Goal: Find specific fact: Find specific fact

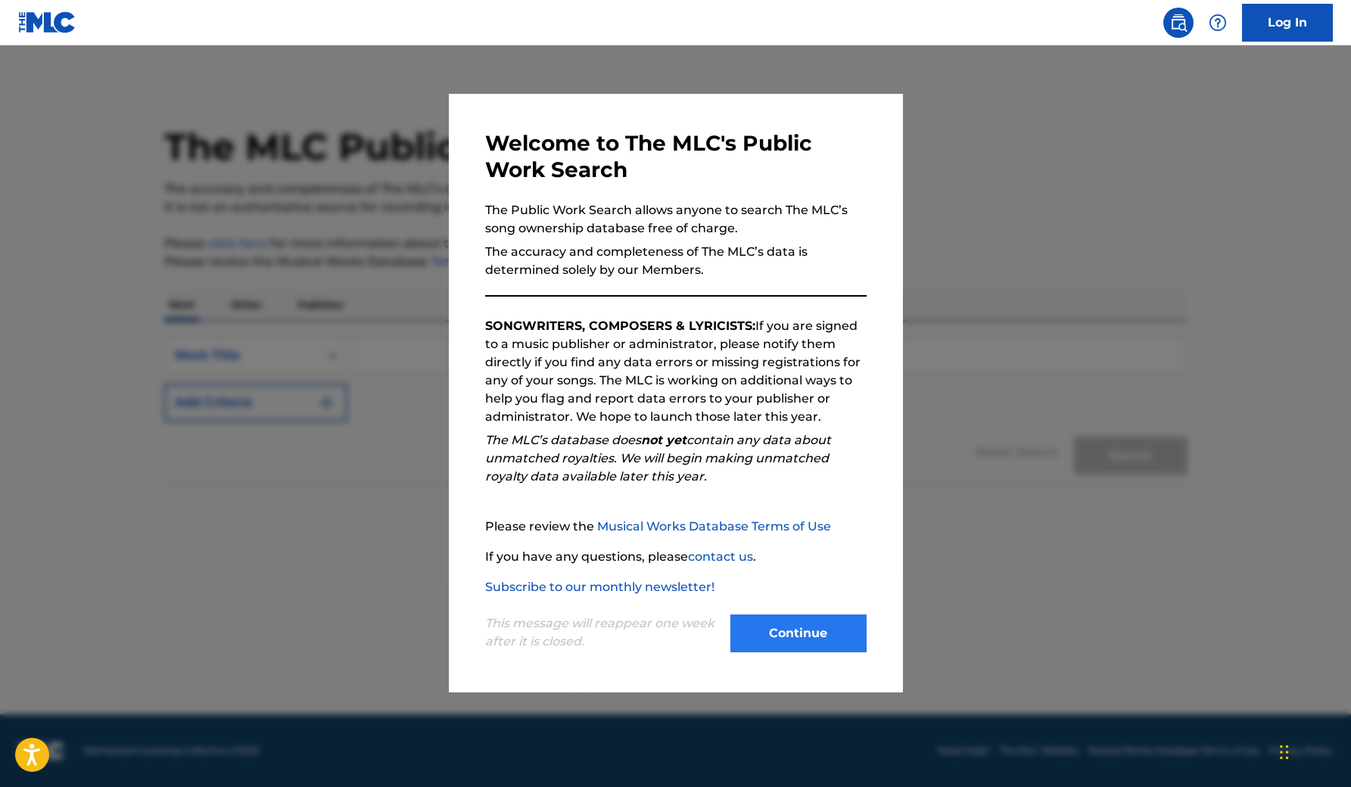
click at [776, 630] on button "Continue" at bounding box center [798, 634] width 136 height 38
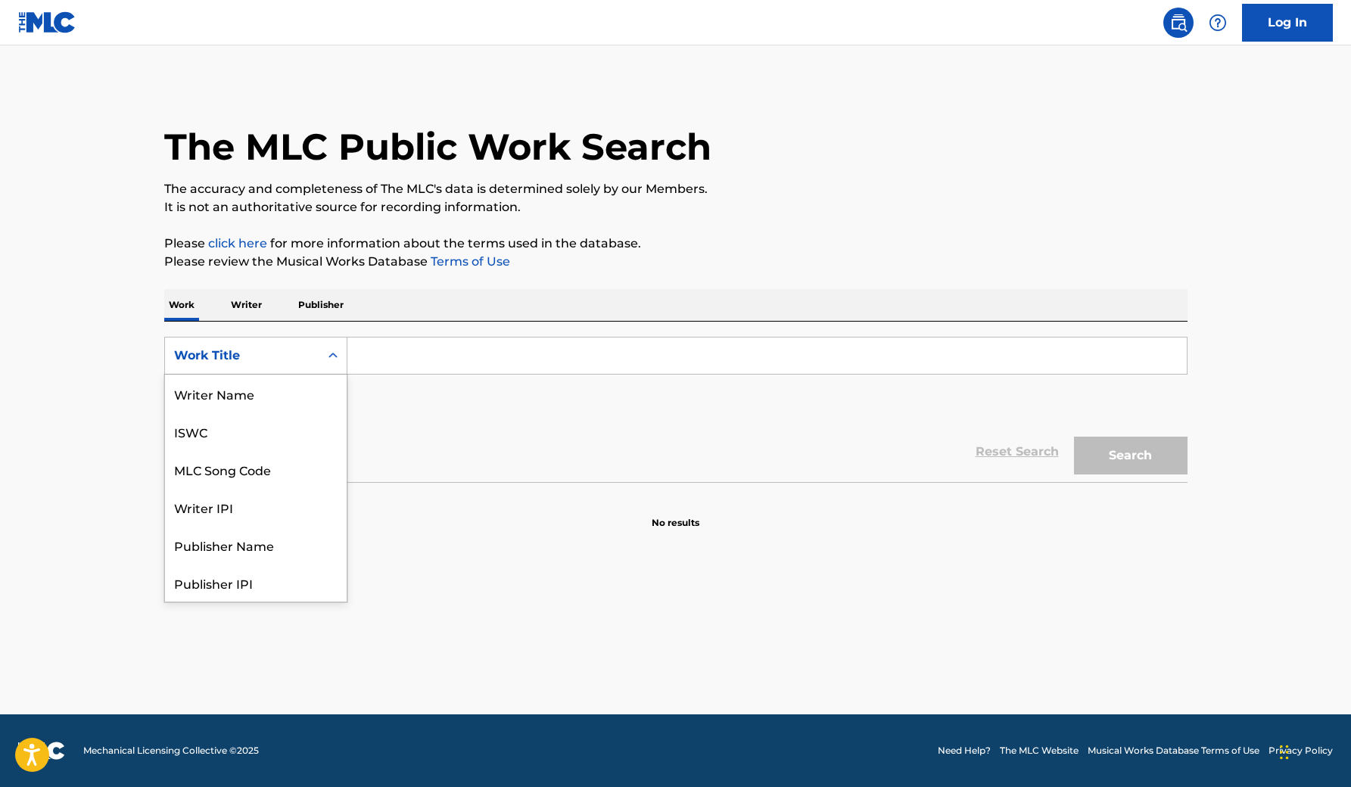
click at [332, 360] on icon "Search Form" at bounding box center [332, 355] width 15 height 15
click at [332, 357] on icon "Search Form" at bounding box center [332, 355] width 15 height 15
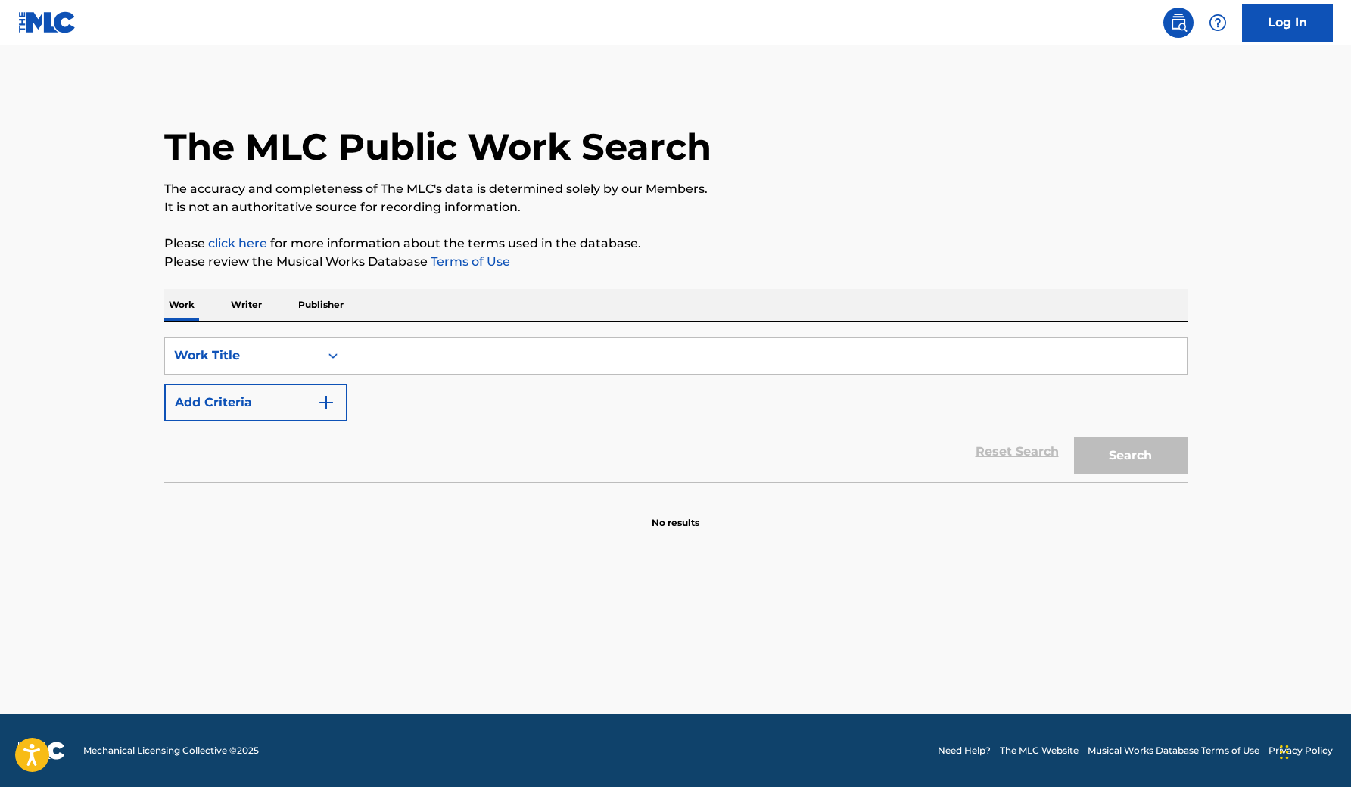
click at [245, 304] on p "Writer" at bounding box center [246, 305] width 40 height 32
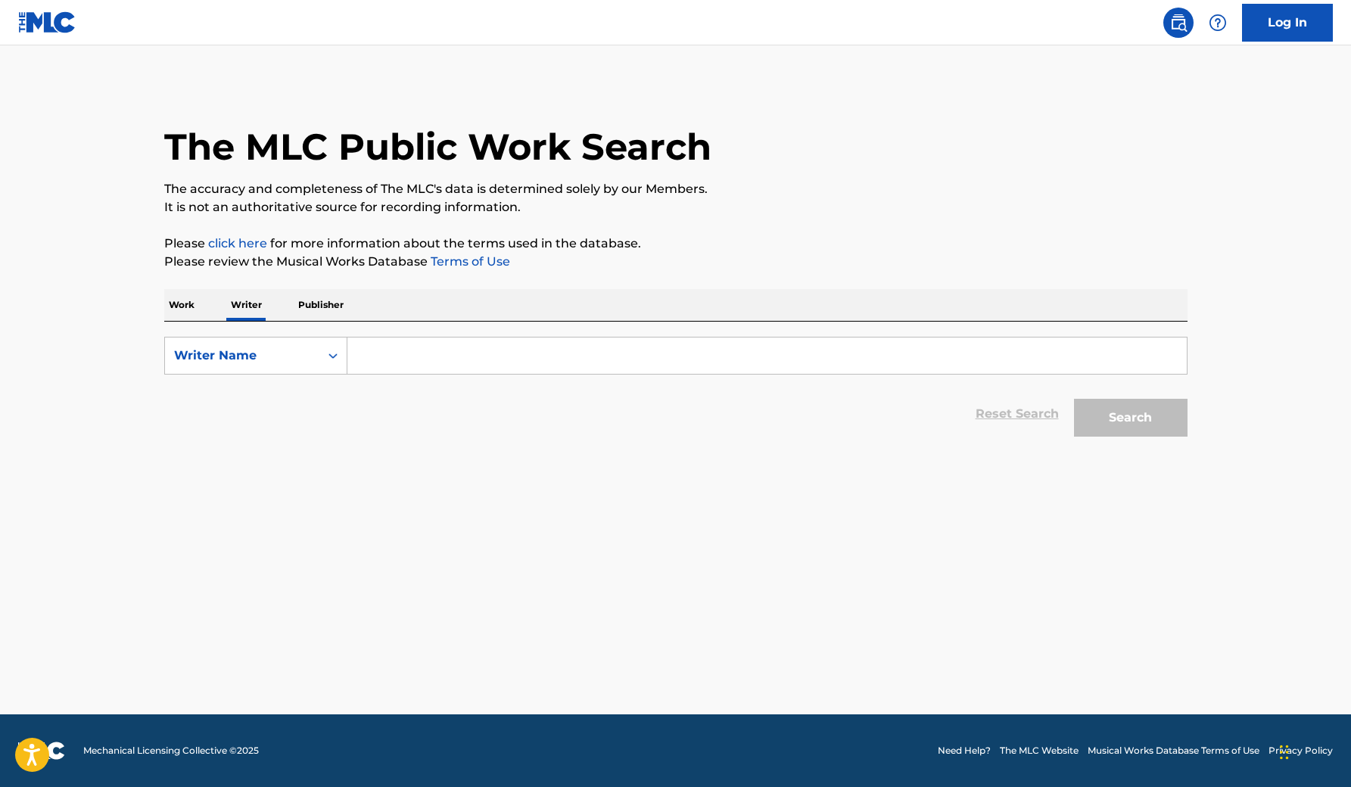
click at [392, 358] on input "Search Form" at bounding box center [766, 356] width 839 height 36
type input "Level"
click at [1101, 413] on button "Search" at bounding box center [1131, 418] width 114 height 38
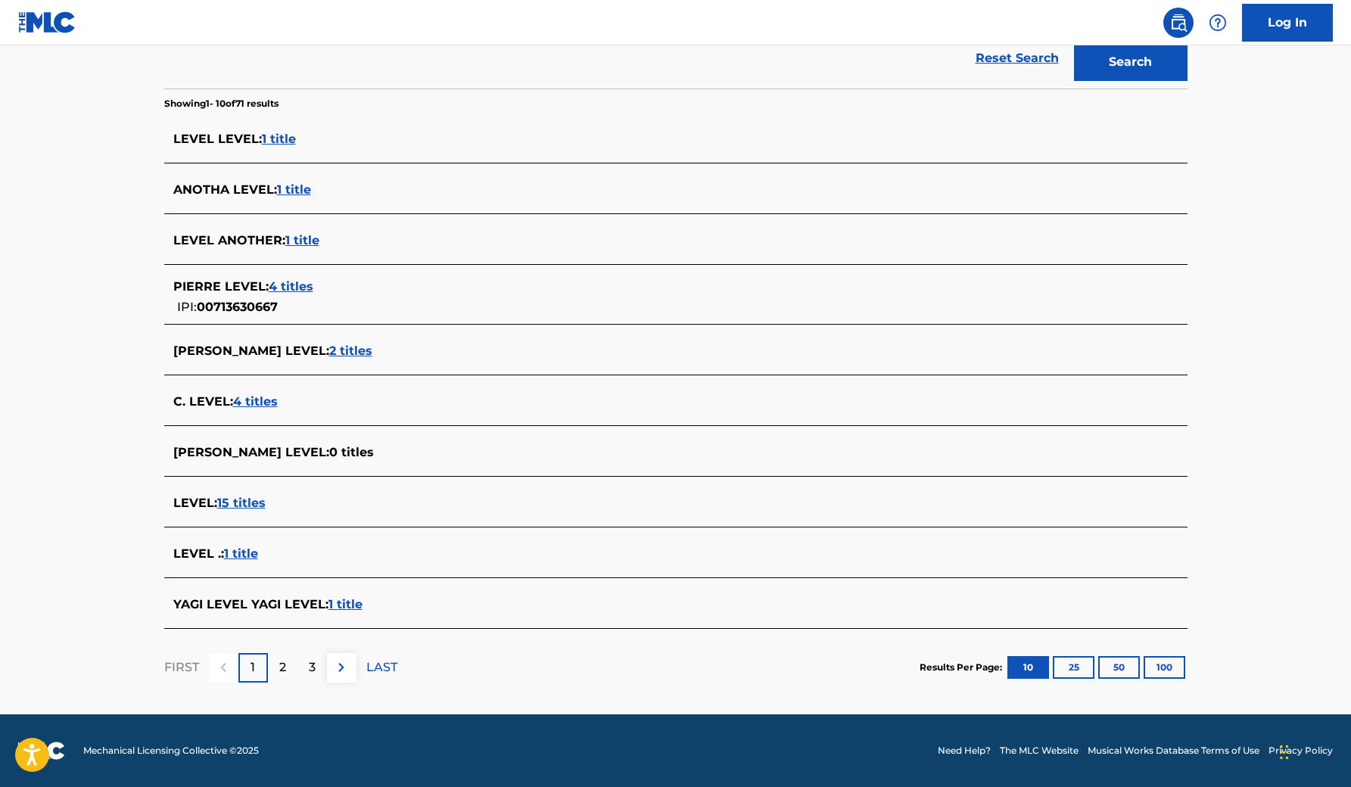
scroll to position [356, 0]
click at [270, 665] on div "2" at bounding box center [283, 668] width 30 height 30
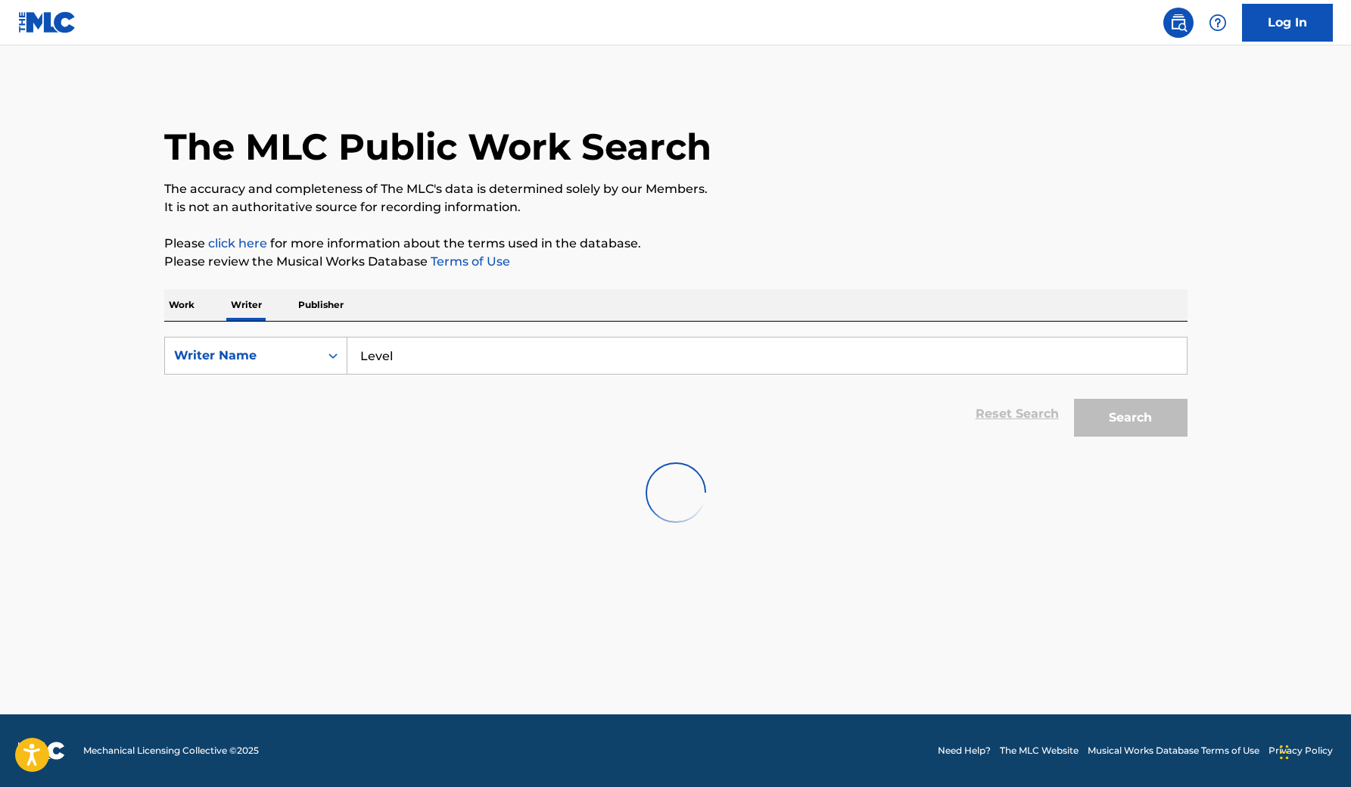
scroll to position [0, 0]
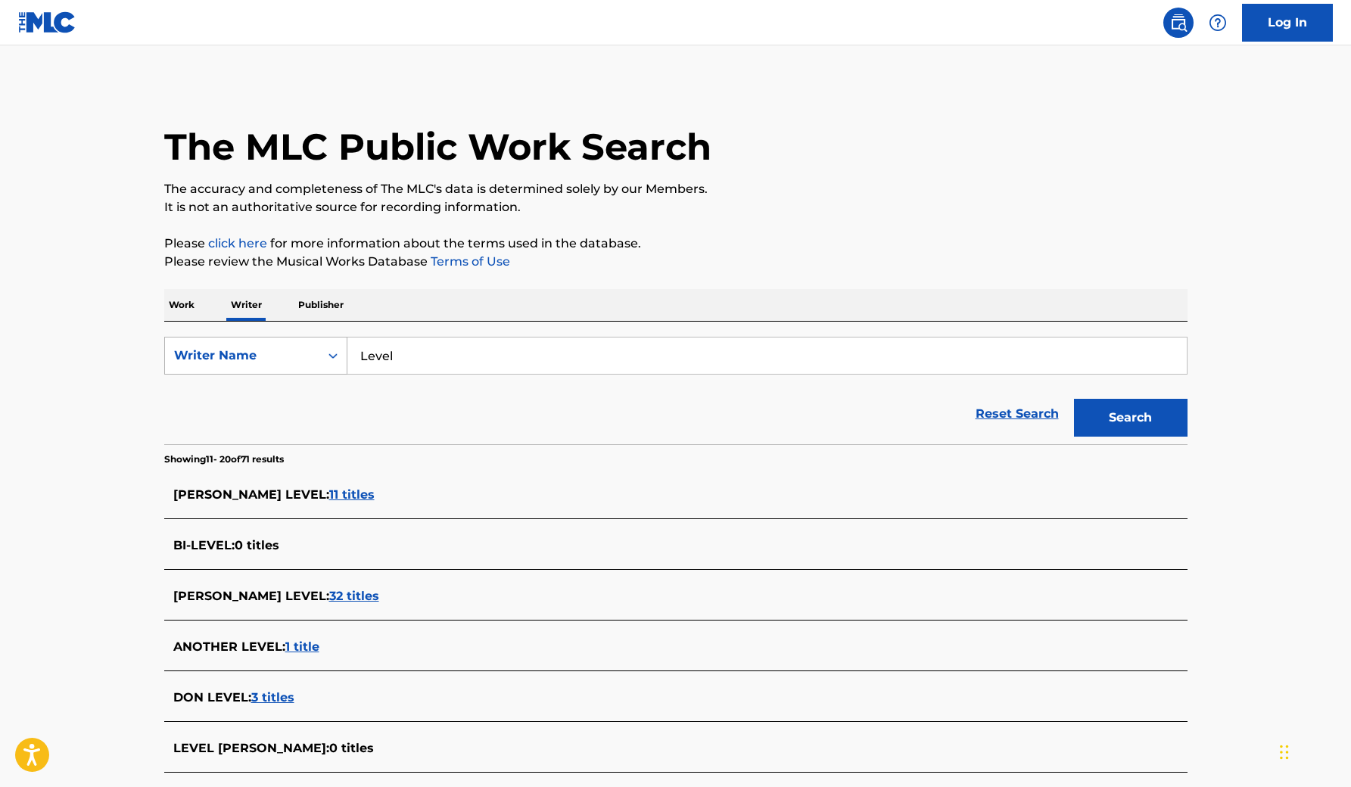
click at [337, 358] on icon "Search Form" at bounding box center [332, 355] width 15 height 15
click at [289, 396] on div "Writer IPI" at bounding box center [256, 394] width 182 height 38
click at [561, 358] on input "Search Form" at bounding box center [766, 356] width 839 height 36
click at [1108, 435] on button "Search" at bounding box center [1131, 418] width 114 height 38
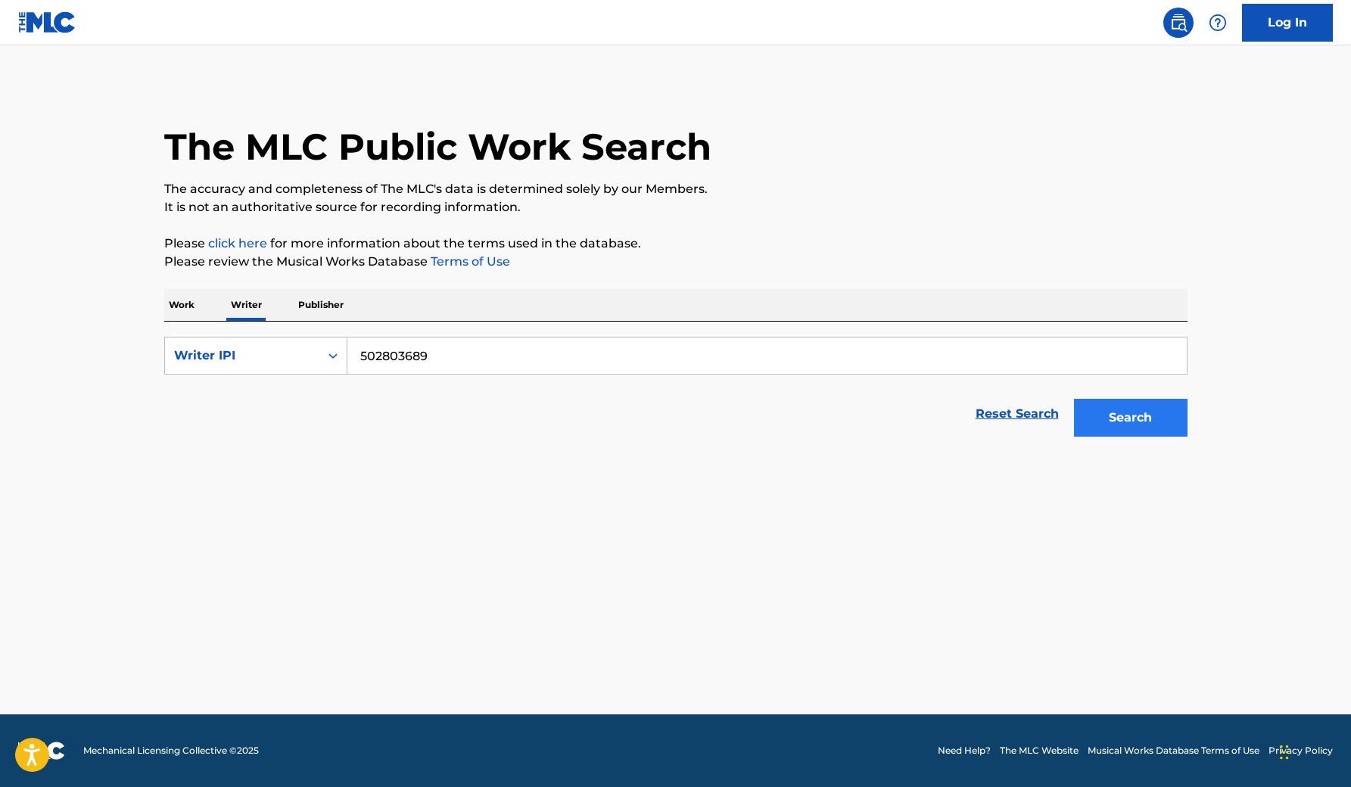
click at [1112, 424] on button "Search" at bounding box center [1131, 418] width 114 height 38
click at [623, 360] on input "502803689" at bounding box center [766, 356] width 839 height 36
type input "5"
click at [370, 357] on input "Search Form" at bounding box center [766, 356] width 839 height 36
click at [1130, 418] on button "Search" at bounding box center [1131, 418] width 114 height 38
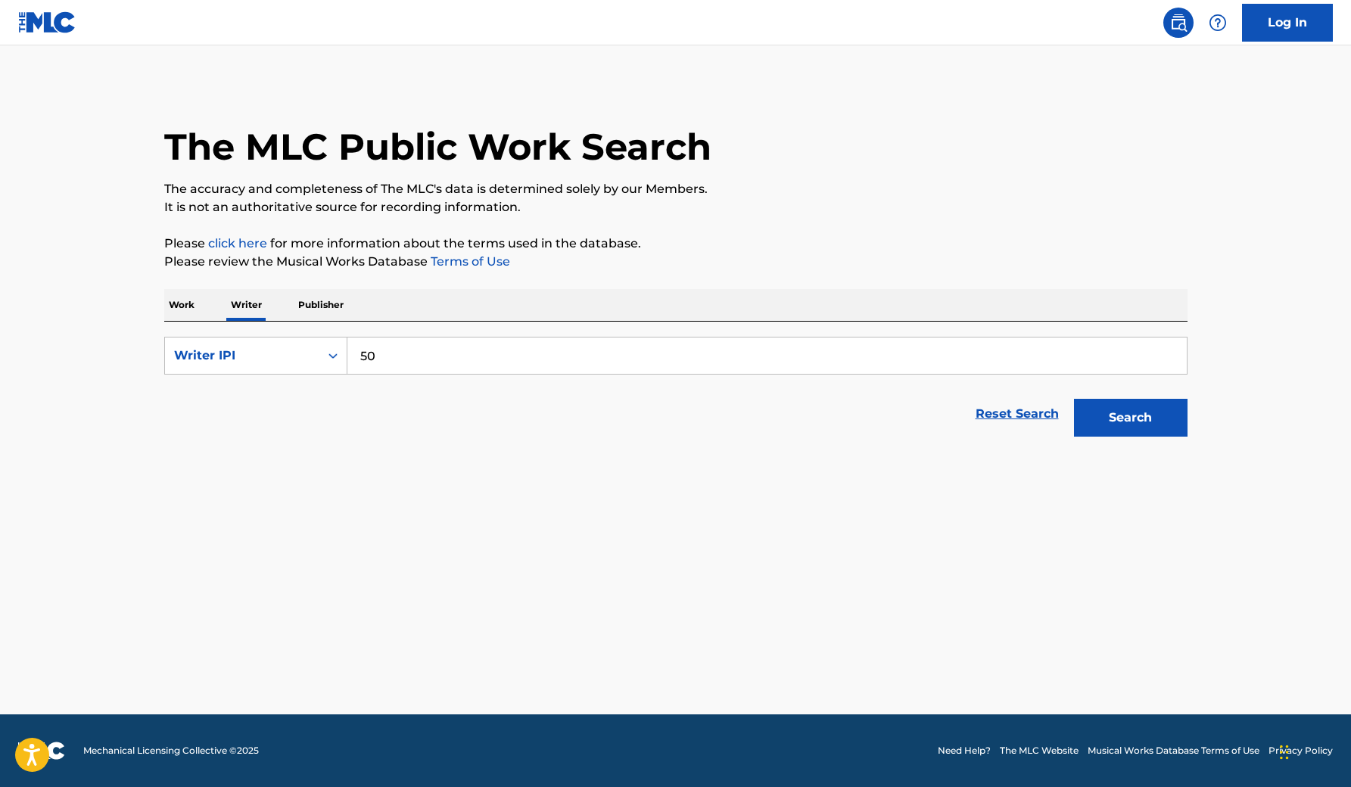
type input "5"
